Goal: Find specific page/section

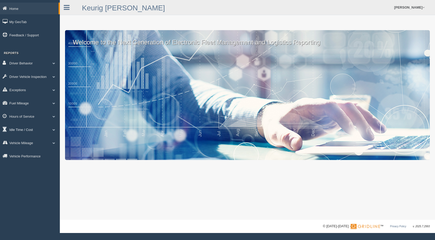
click at [54, 130] on span at bounding box center [53, 130] width 7 height 3
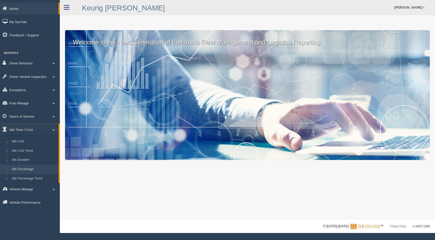
click at [24, 169] on link "Idle Percentage" at bounding box center [33, 169] width 49 height 9
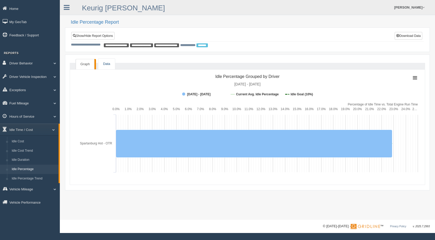
click at [108, 62] on link "Data" at bounding box center [106, 64] width 16 height 11
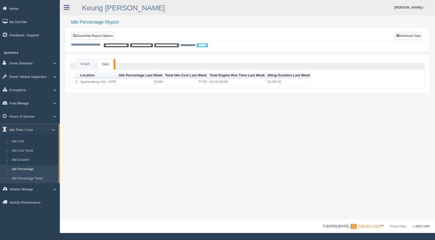
click at [23, 179] on link "Idle Percentage Trend" at bounding box center [33, 178] width 49 height 9
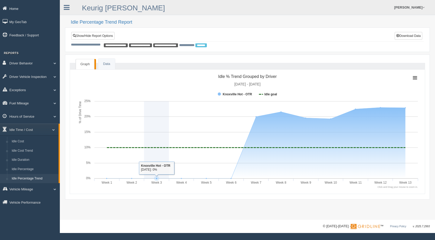
click at [15, 9] on link "Home" at bounding box center [30, 9] width 60 height 12
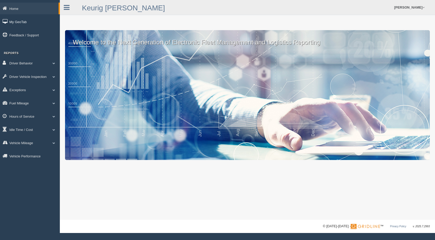
click at [17, 21] on link "My GeoTab" at bounding box center [30, 22] width 60 height 12
